Goal: Use online tool/utility: Utilize a website feature to perform a specific function

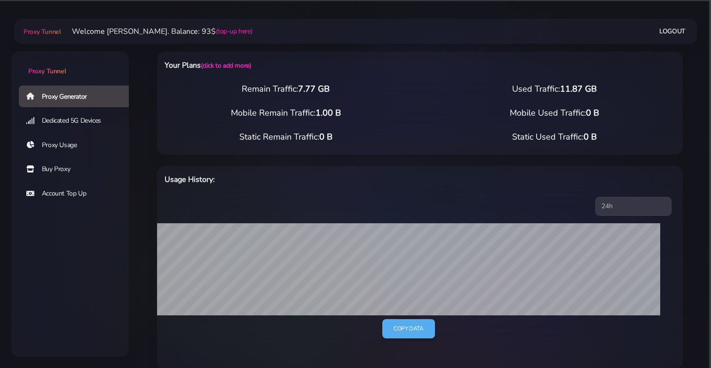
select select "NZ"
select select "USER:PASS@IP:PORT"
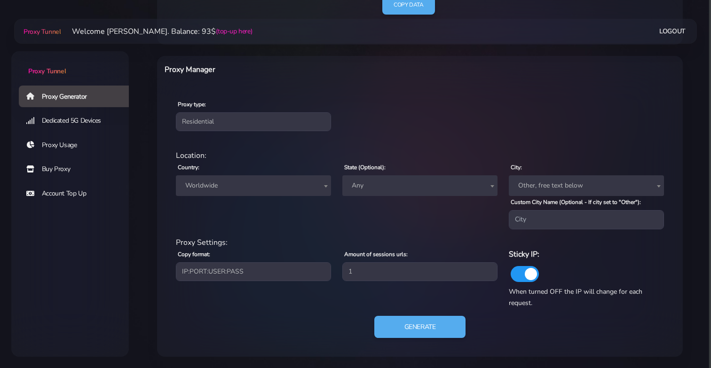
scroll to position [324, 0]
click at [256, 191] on span "Worldwide" at bounding box center [253, 185] width 144 height 13
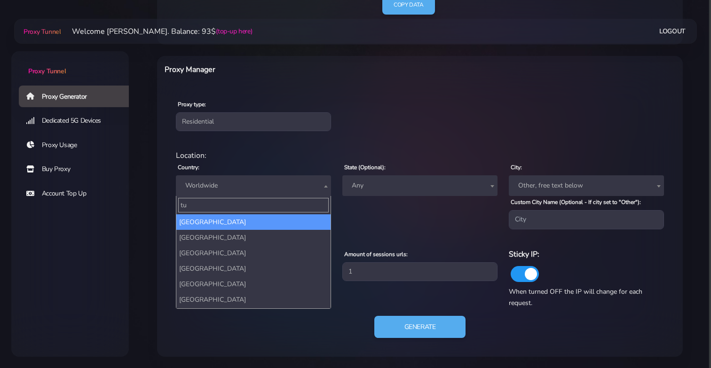
type input "tur"
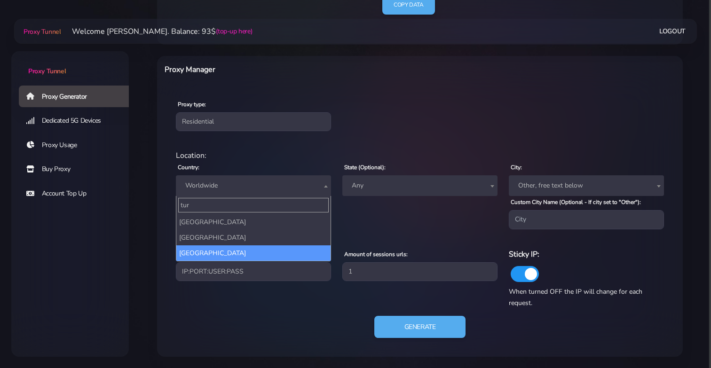
select select "TR"
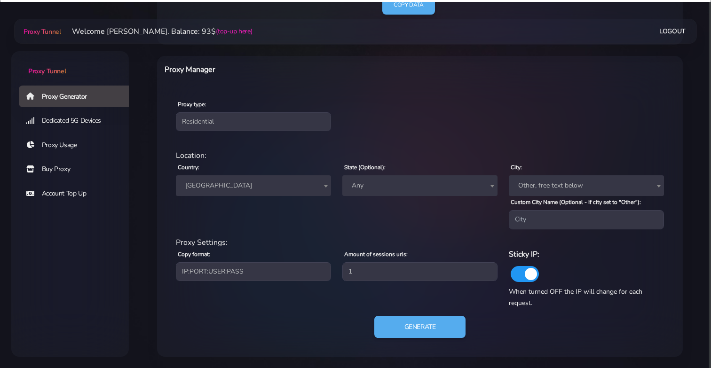
click at [577, 187] on span "Other, free text below" at bounding box center [586, 185] width 144 height 13
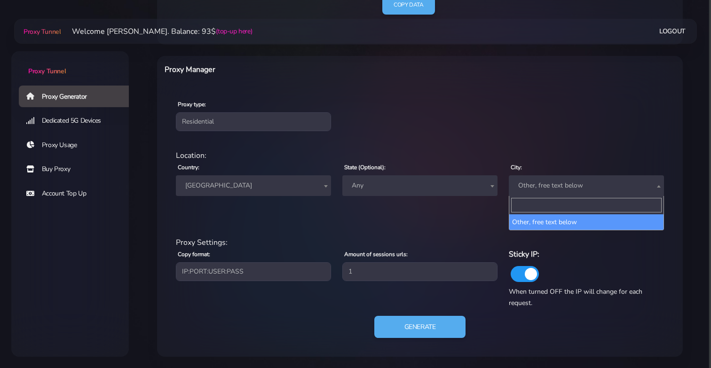
click at [577, 187] on span "Other, free text below" at bounding box center [586, 185] width 144 height 13
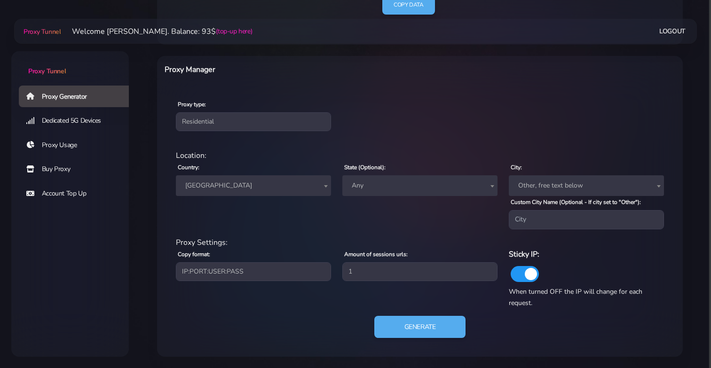
click at [476, 180] on span "Any" at bounding box center [420, 185] width 144 height 13
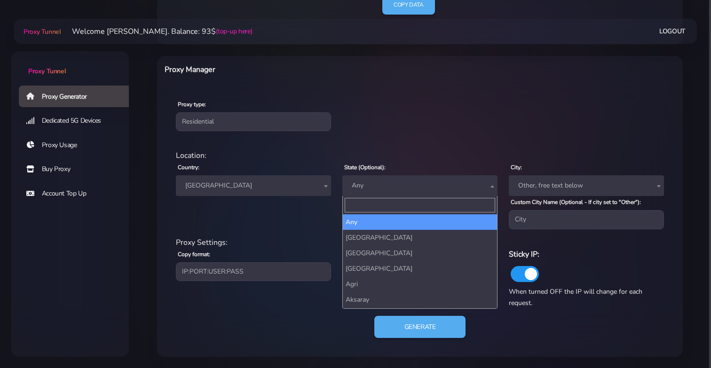
click at [476, 180] on span "Any" at bounding box center [420, 185] width 144 height 13
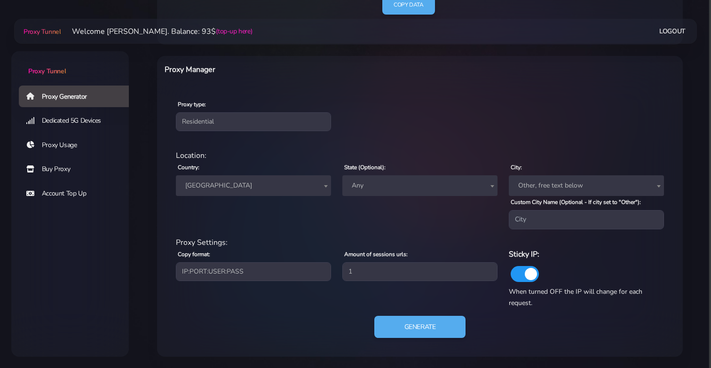
click at [476, 180] on span "Any" at bounding box center [420, 185] width 144 height 13
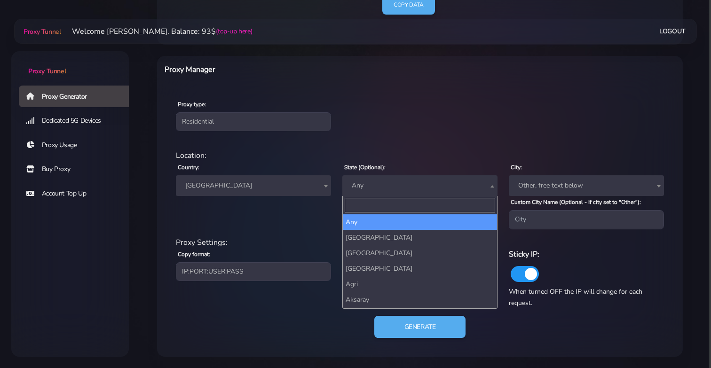
click at [476, 180] on span "Any" at bounding box center [420, 185] width 144 height 13
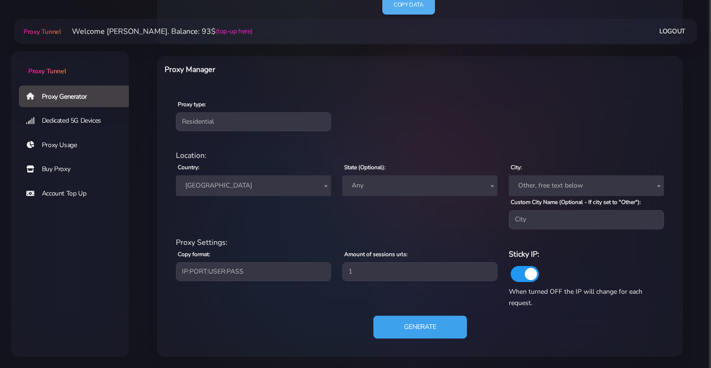
click at [402, 327] on button "Generate" at bounding box center [420, 326] width 94 height 23
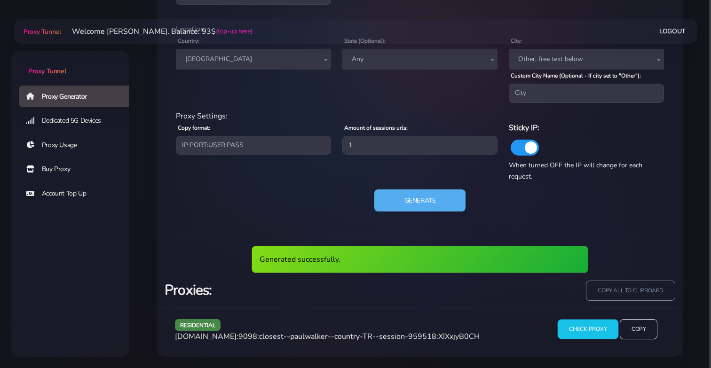
scroll to position [447, 0]
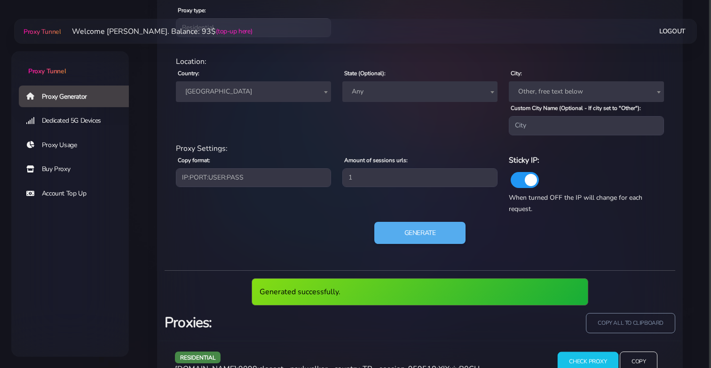
click at [567, 352] on input "Check Proxy" at bounding box center [588, 362] width 61 height 20
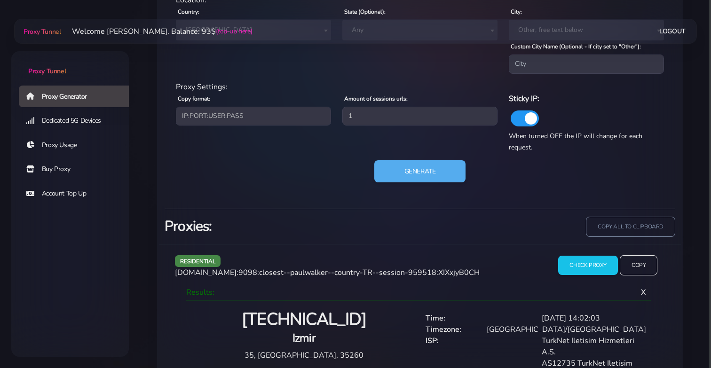
scroll to position [513, 0]
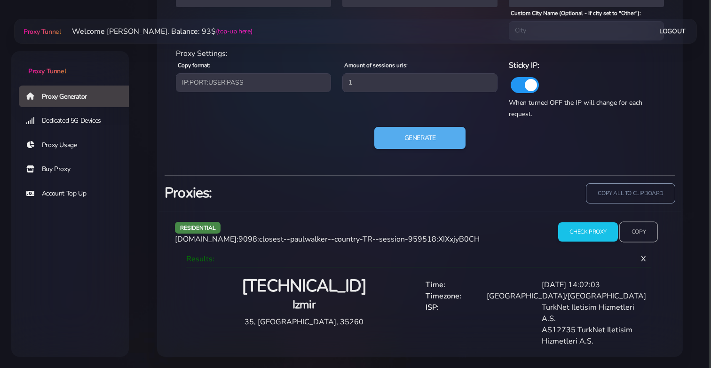
click at [631, 235] on input "Copy" at bounding box center [638, 231] width 39 height 21
